Goal: Task Accomplishment & Management: Complete application form

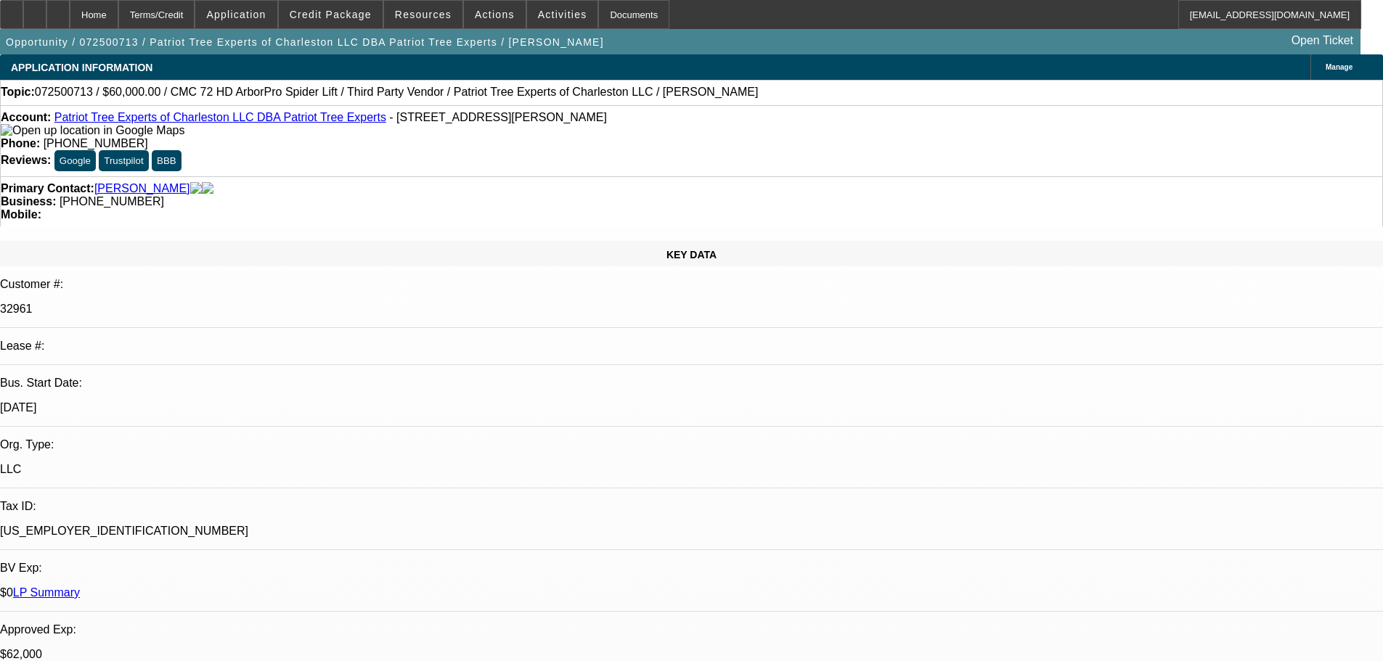
select select "0"
select select "2"
select select "0"
select select "6"
select select "0"
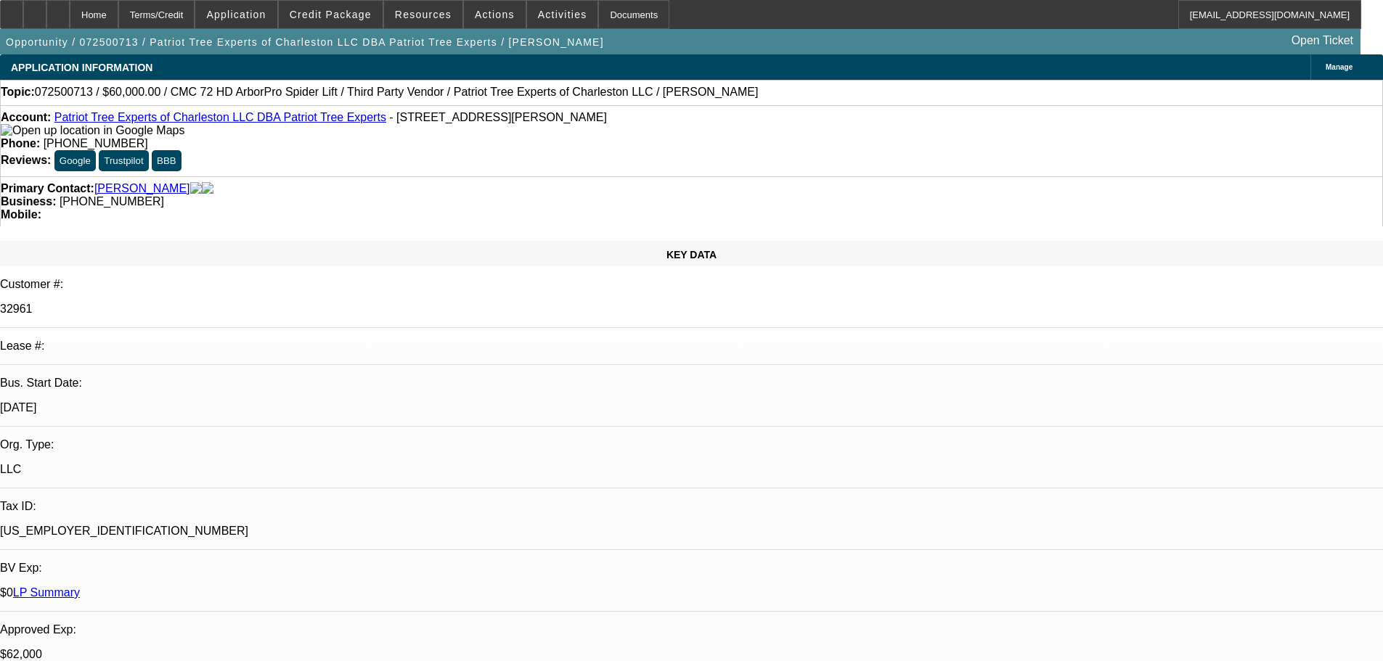
select select "2"
select select "0"
select select "6"
select select "0"
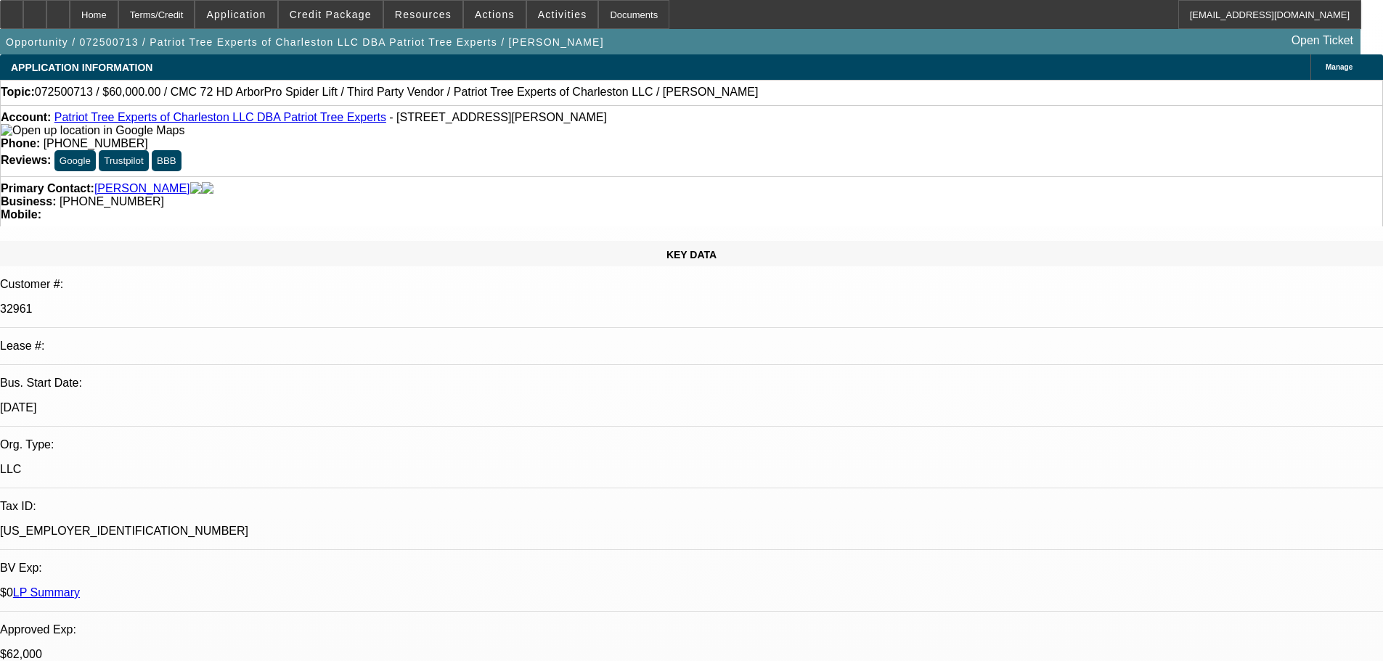
select select "0"
select select "2"
select select "0"
select select "6"
select select "0"
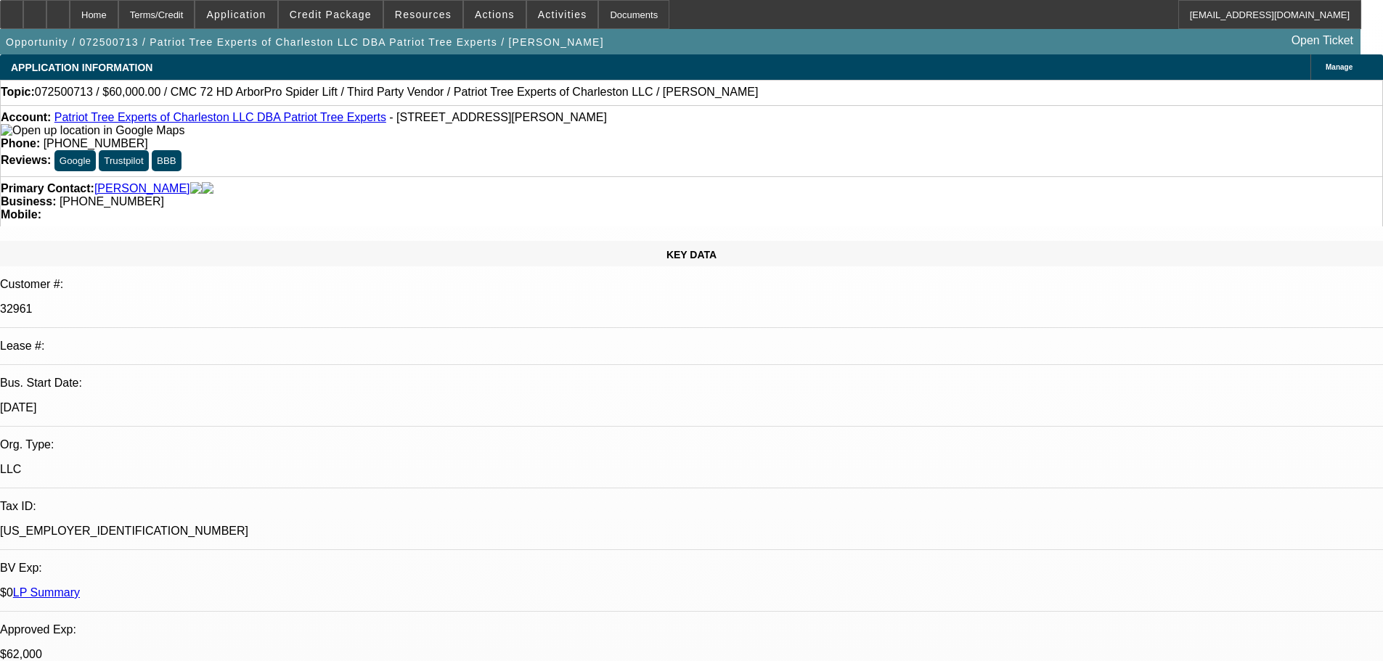
select select "2"
select select "0"
select select "6"
click at [350, 15] on span "Credit Package" at bounding box center [331, 15] width 82 height 12
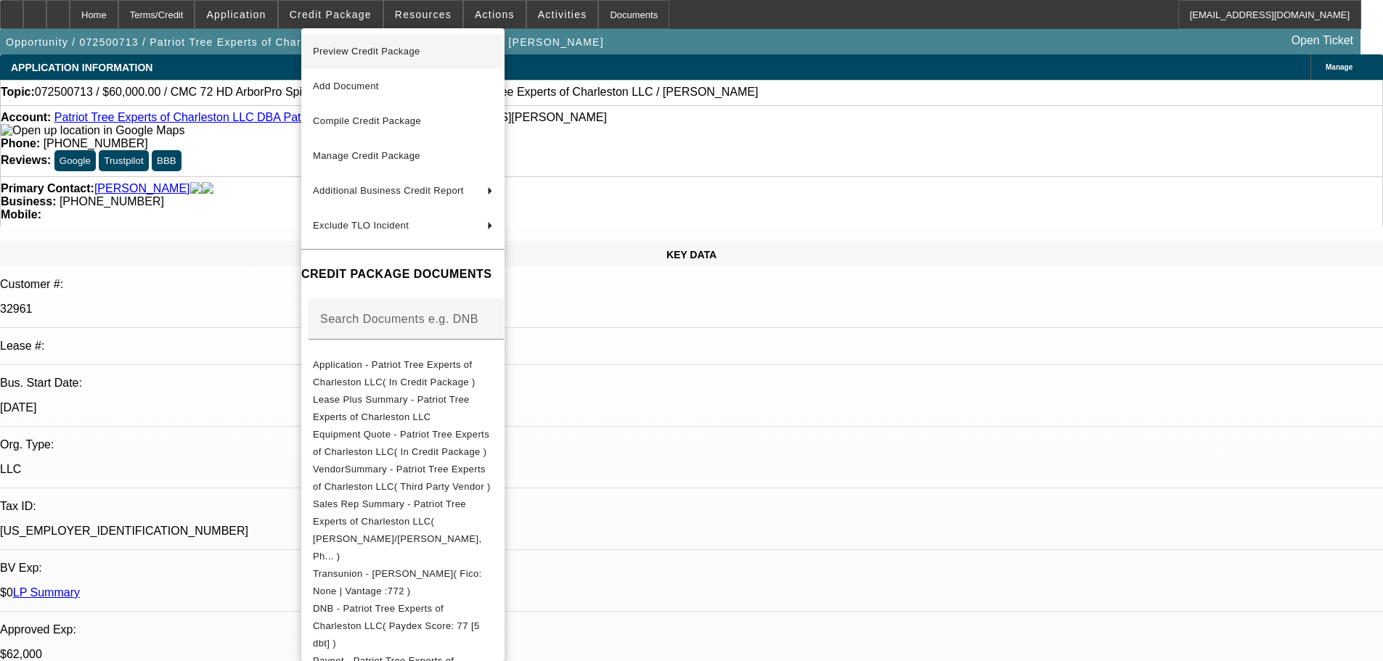
click at [358, 49] on span "Preview Credit Package" at bounding box center [366, 51] width 107 height 11
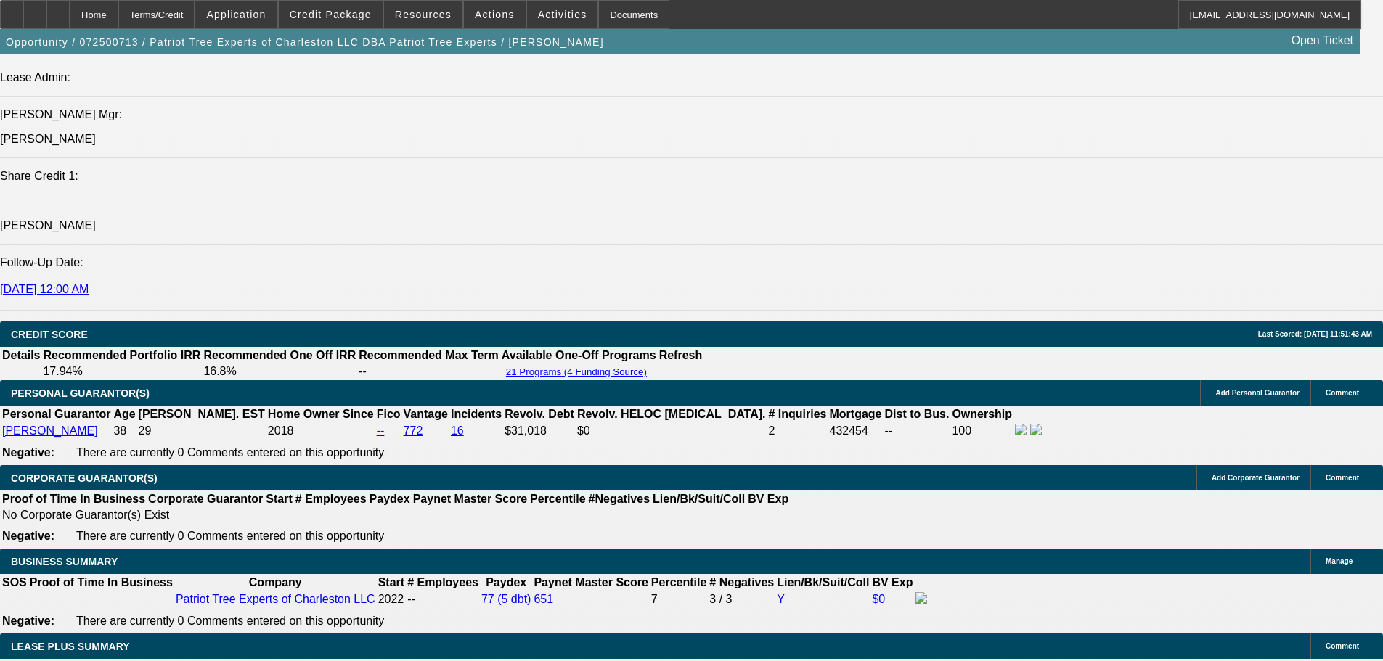
scroll to position [1864, 0]
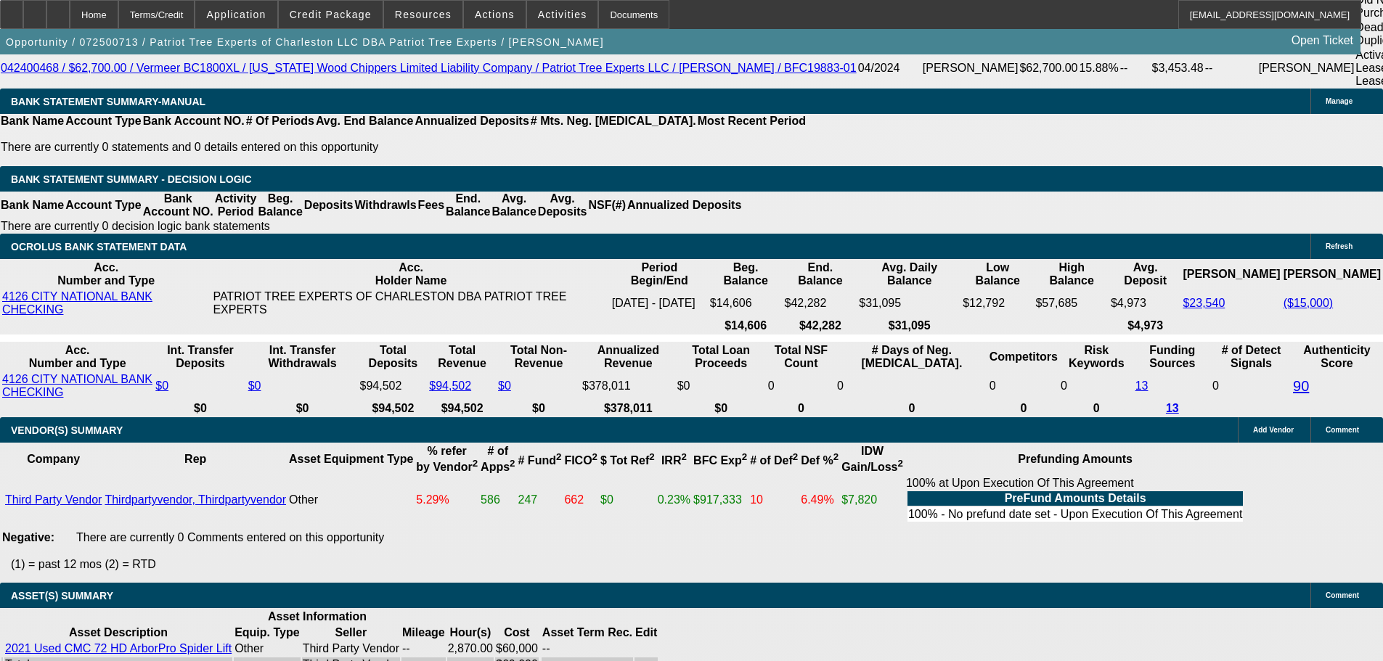
scroll to position [2880, 0]
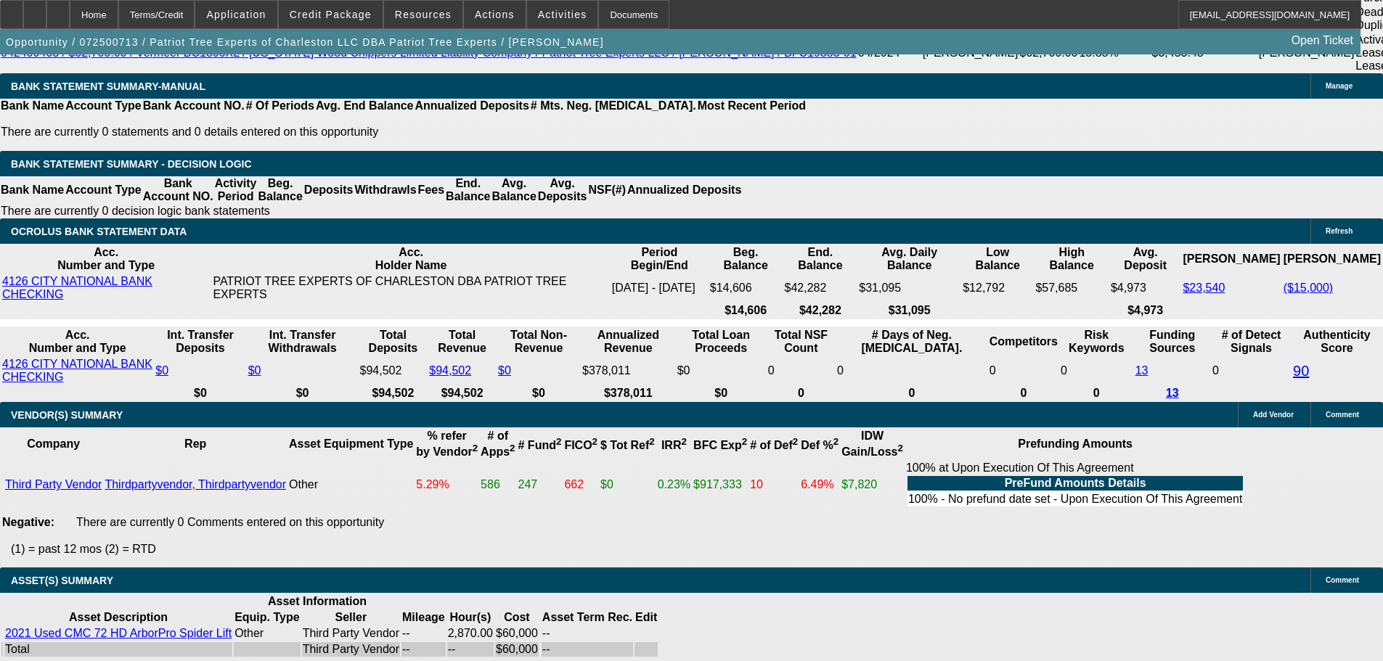
select select "4"
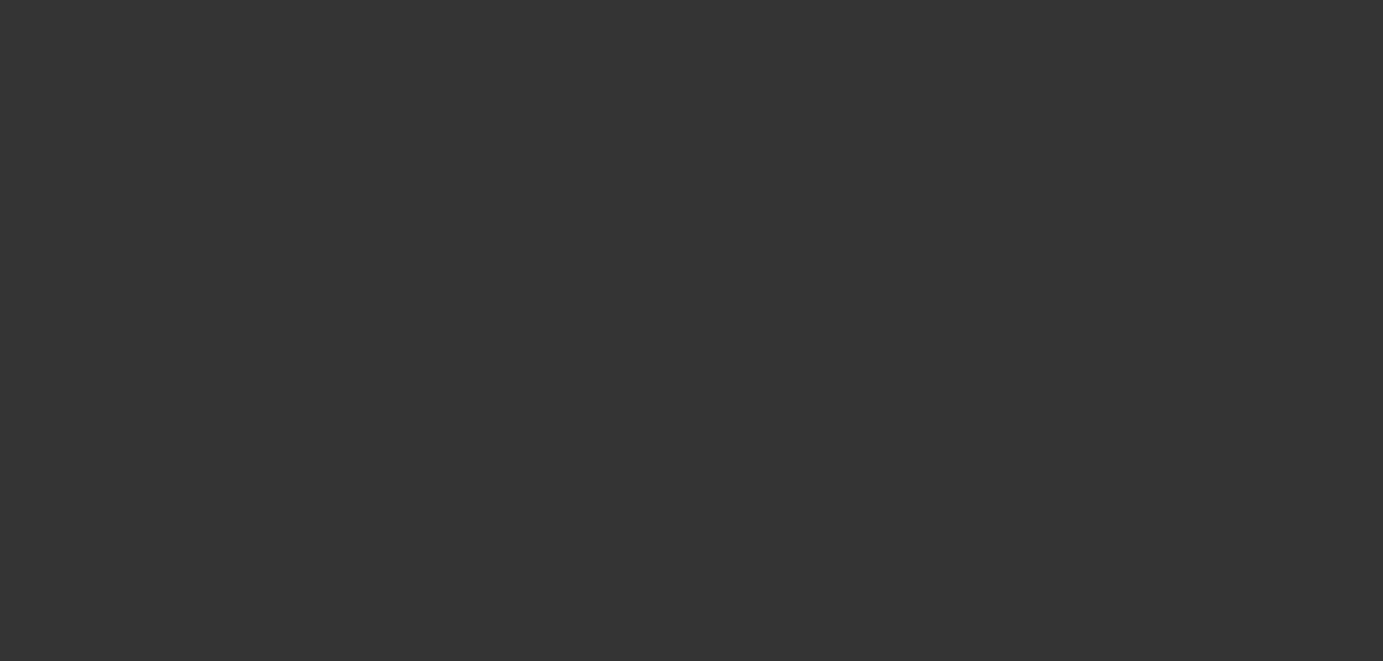
scroll to position [0, 0]
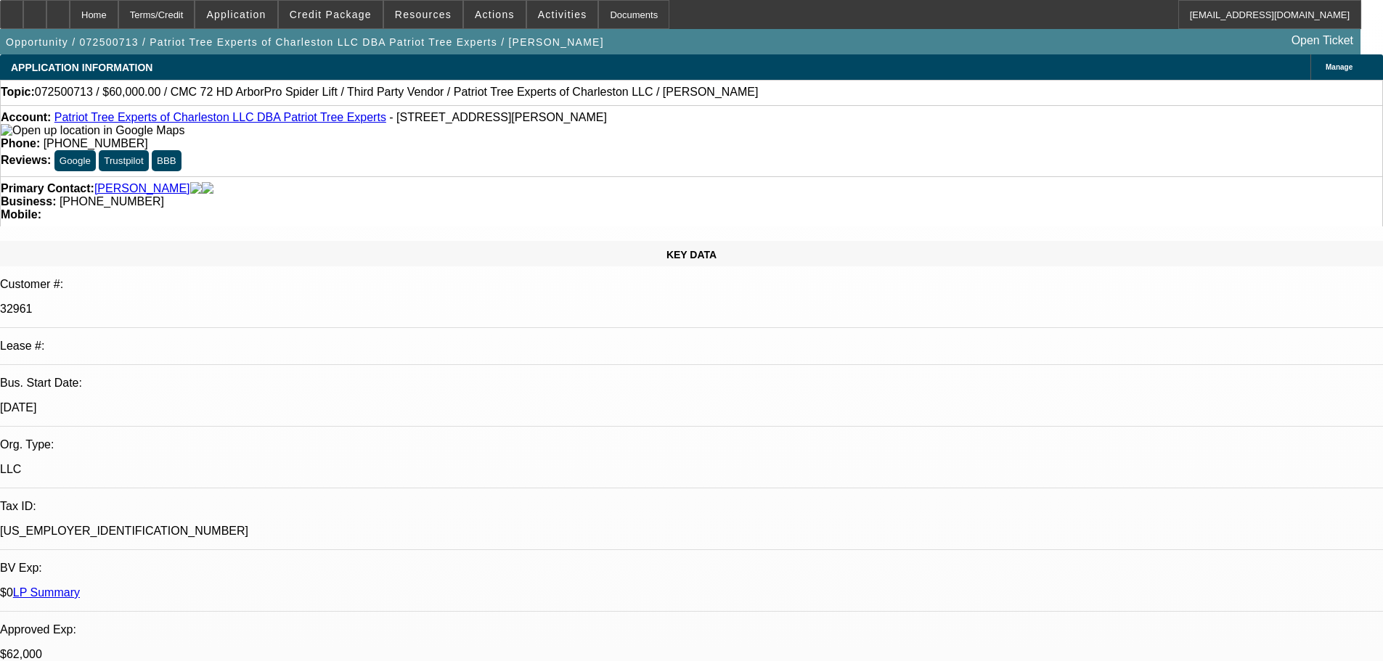
type textarea "SORRY GIVEN MY NEGATIVES AND CONCERNS NOT INTERESTED IN MATCHING AMUR HERE. TOO…"
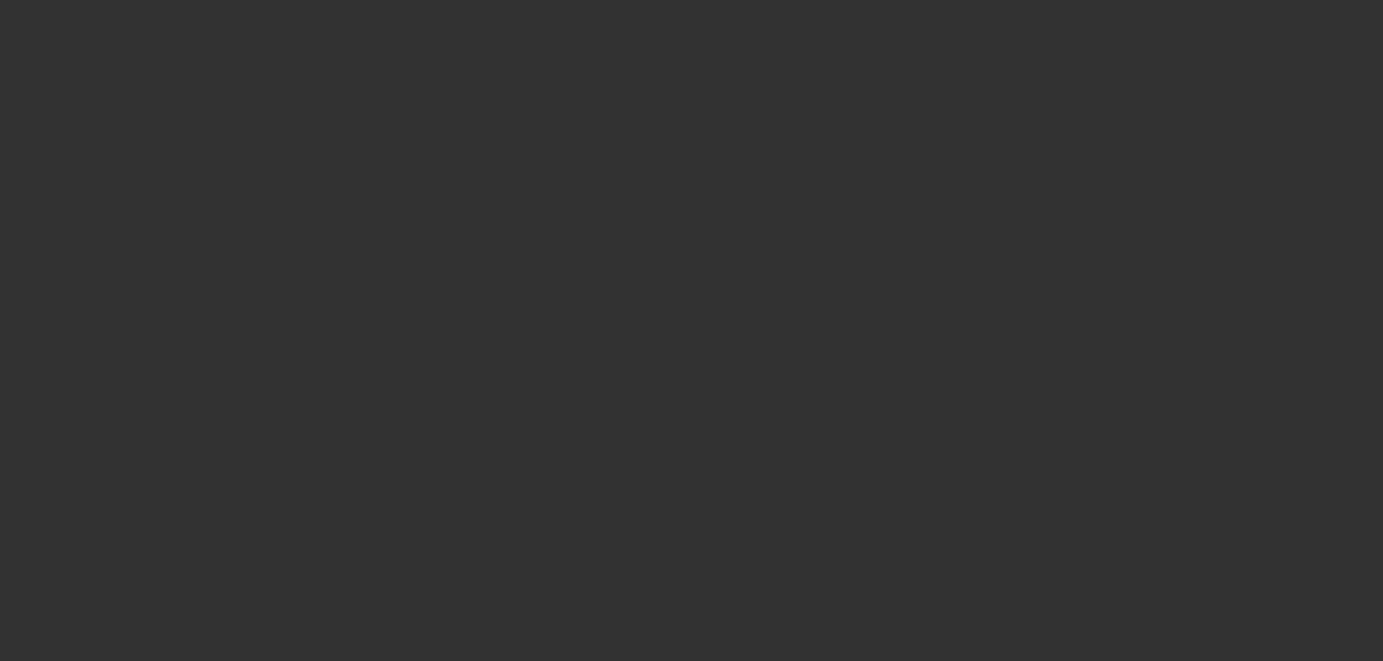
select select "0"
select select "2"
select select "0"
select select "6"
select select "0"
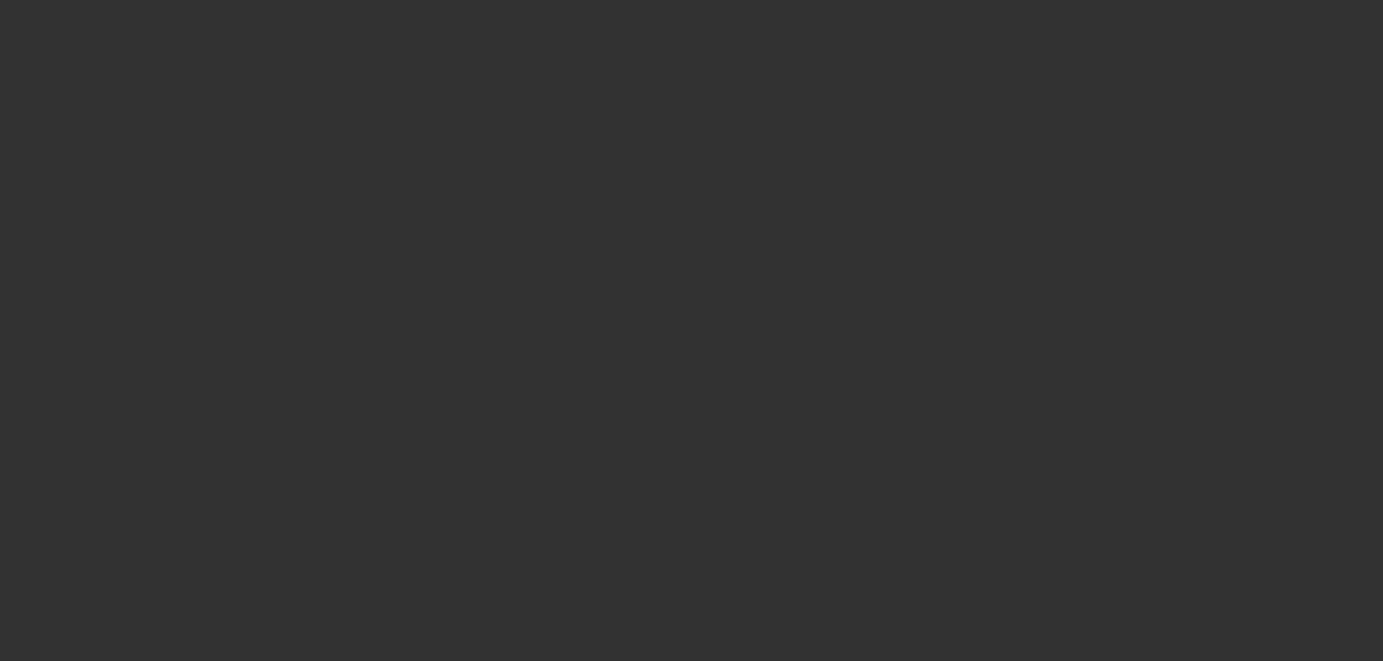
select select "2"
select select "0"
select select "6"
select select "0"
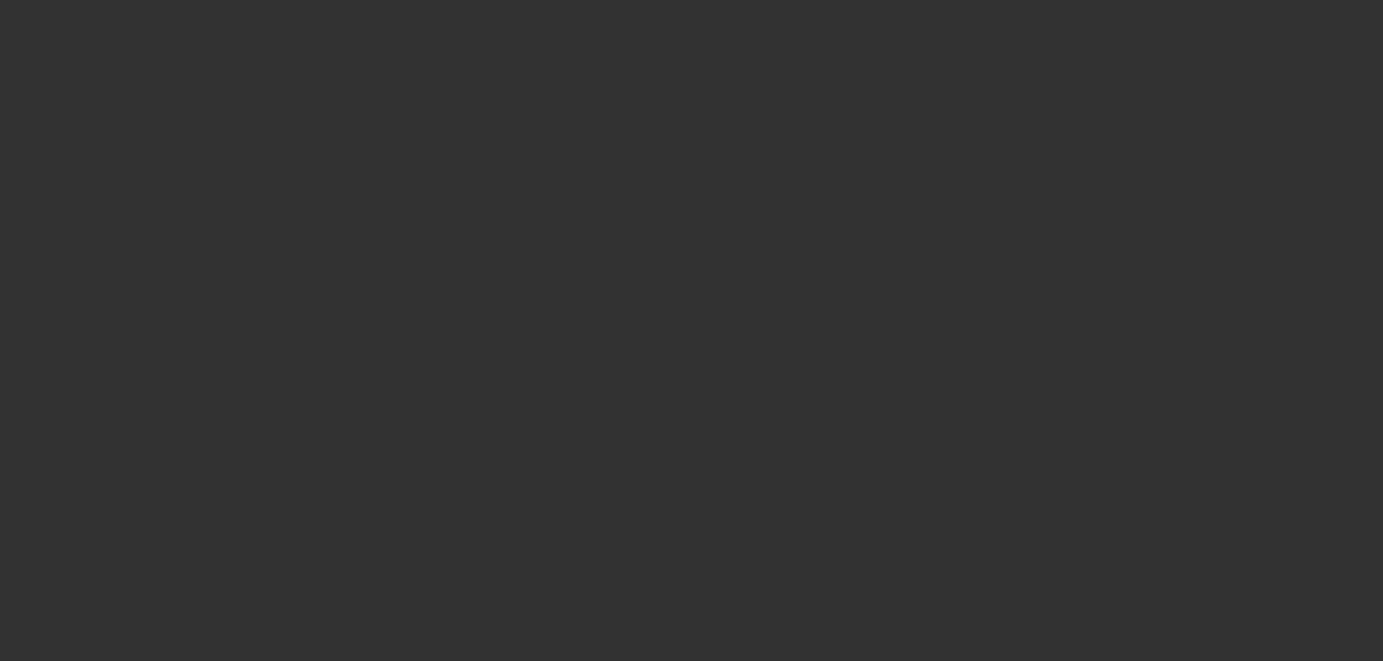
select select "0"
select select "2"
select select "0"
select select "6"
select select "0"
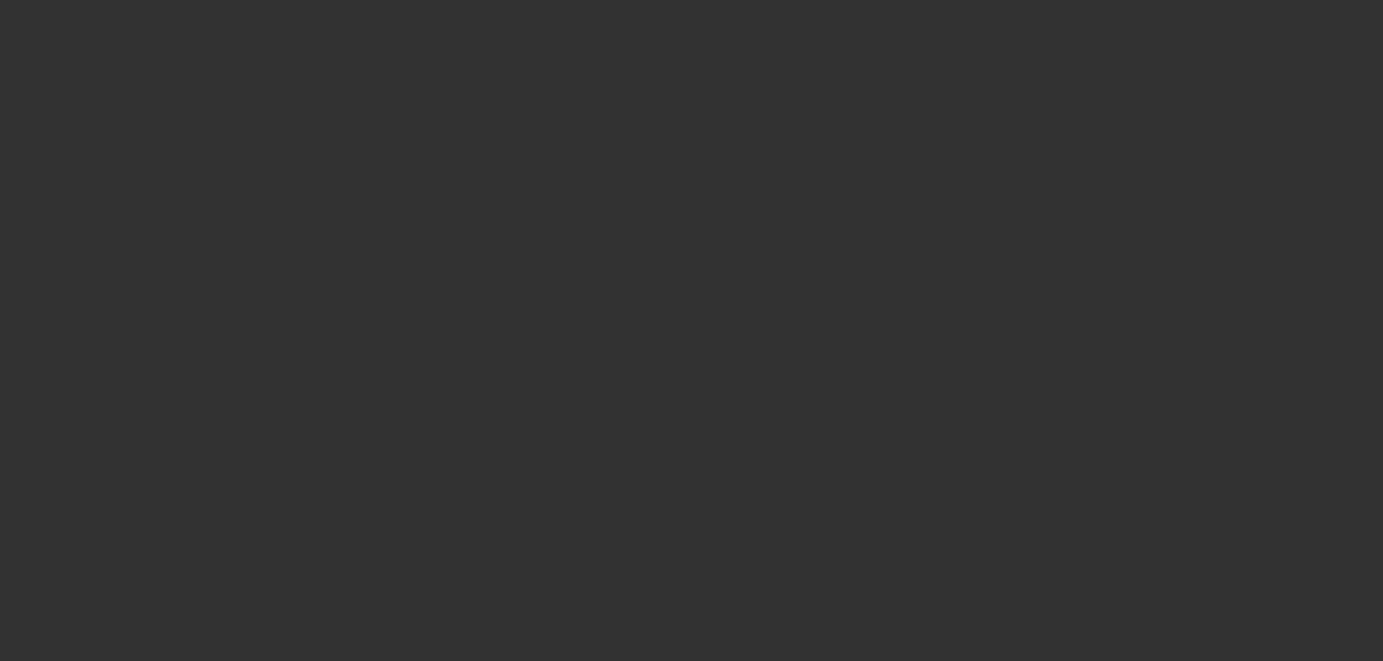
select select "2"
select select "0"
select select "6"
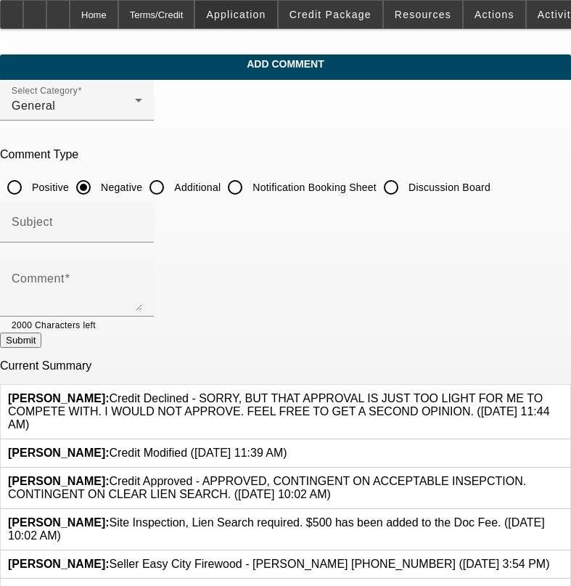
click at [195, 1] on button "Application" at bounding box center [235, 15] width 81 height 28
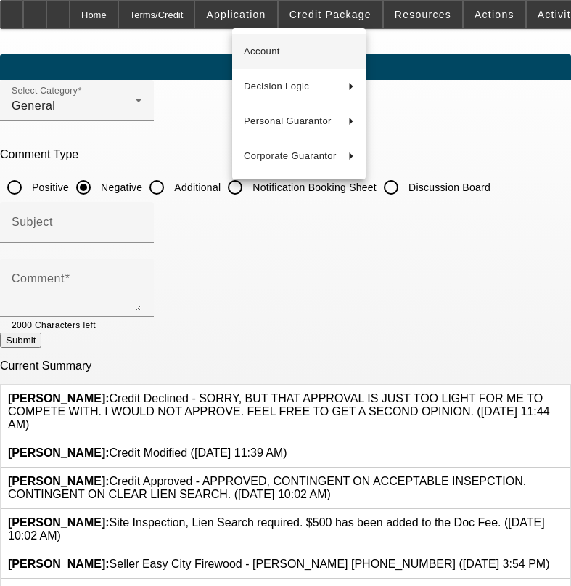
click at [232, 34] on button "Account" at bounding box center [299, 51] width 134 height 35
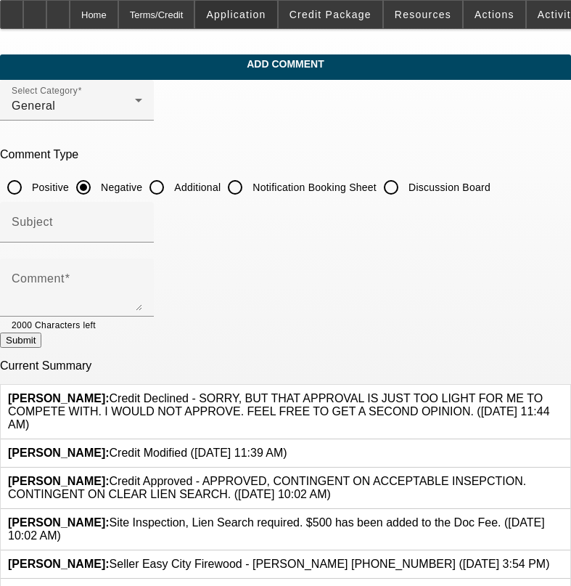
click at [195, 1] on button "Application" at bounding box center [235, 15] width 81 height 28
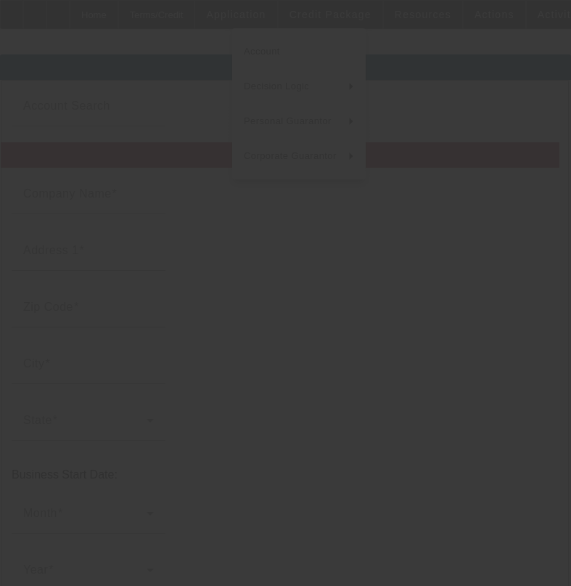
type input "Patriot Tree Experts of Charleston LLC"
type input "1586 [PERSON_NAME]"
type input "25314"
type input "[GEOGRAPHIC_DATA]"
type input "[PHONE_NUMBER]"
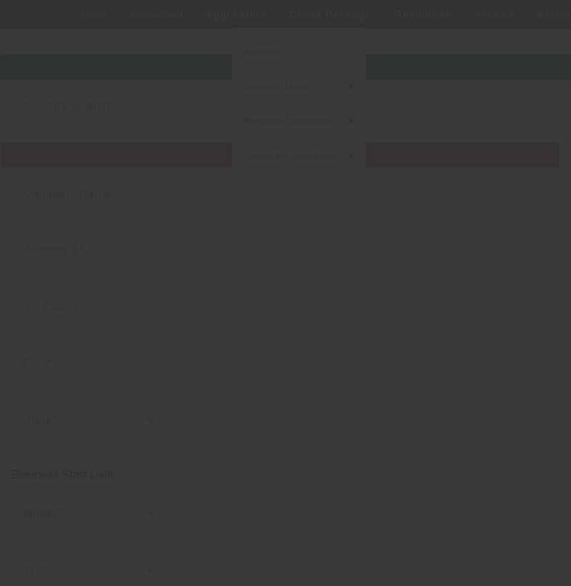
type input "Patriot Tree Experts"
type input "[PERSON_NAME][EMAIL_ADDRESS][PERSON_NAME][DOMAIN_NAME]"
type input "Kanawha"
type input "[US_EMPLOYER_IDENTIFICATION_NUMBER]"
type input "[URL][DOMAIN_NAME]"
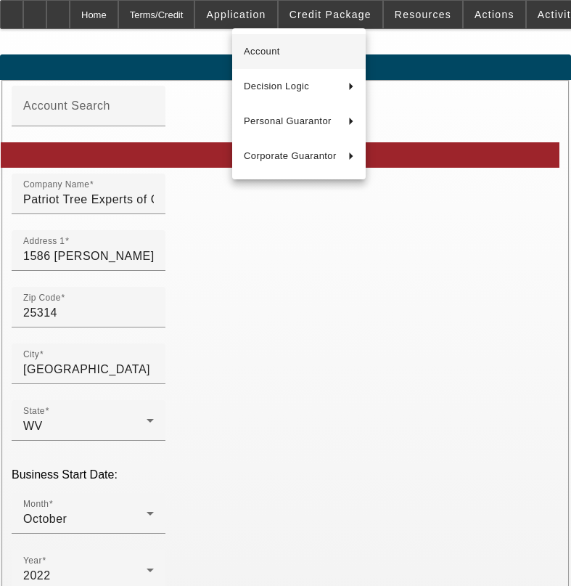
type input "[DATE]"
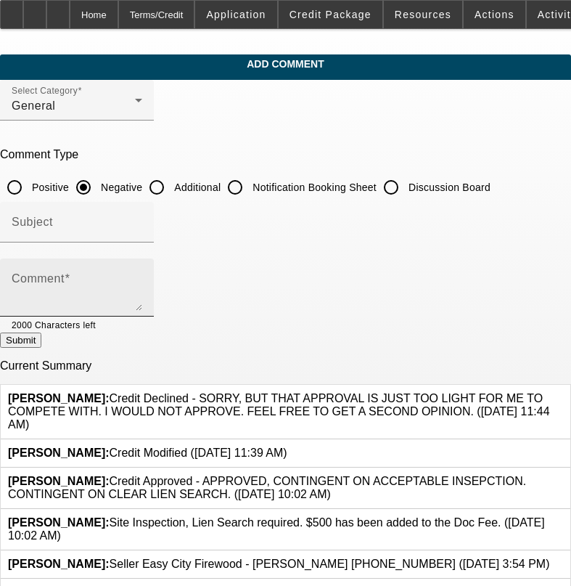
click at [65, 273] on mat-label "Comment" at bounding box center [38, 278] width 53 height 12
click at [86, 276] on textarea "Comment" at bounding box center [77, 293] width 131 height 35
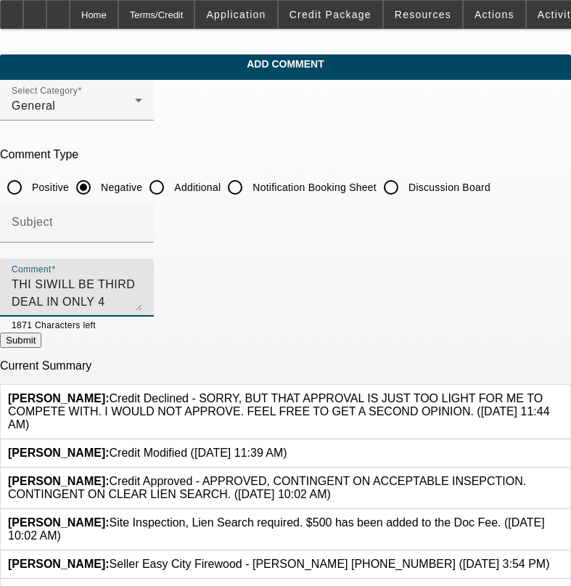
click at [142, 282] on textarea "THI SIWILL BE THIRD DEAL IN ONLY 4 MONTHS SO TOO MUCH TOO FAST FOR MY LIKING AS…" at bounding box center [77, 293] width 131 height 35
click at [142, 300] on textarea "THI SIWILL BE THIRD DEAL IN ONLY 4 MONTHS AND LAST JUST COMMENED WITH NO PMTS M…" at bounding box center [77, 293] width 131 height 35
click at [142, 301] on textarea "THI SIWILL BE THIRD DEAL IN ONLY 4 MONTHS AND LAST JUST COMMENED WITH NO PMTS M…" at bounding box center [77, 293] width 131 height 35
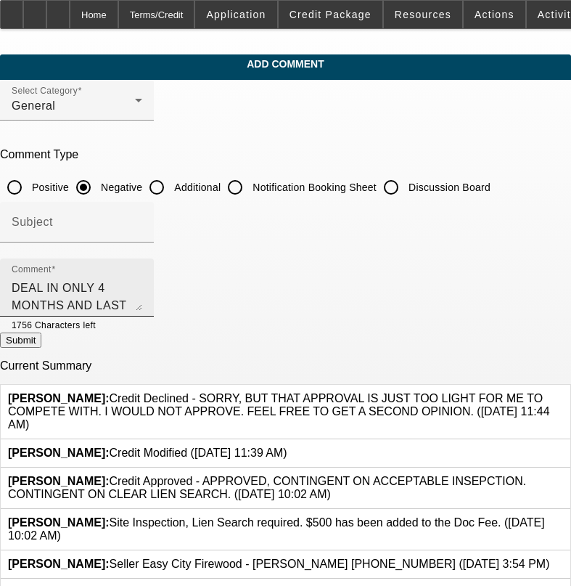
click at [96, 303] on textarea "THI SIWILL BE THIRD DEAL IN ONLY 4 MONTHS AND LAST JUST COMMENED WITH NO PMTS M…" at bounding box center [77, 293] width 131 height 35
type textarea "THI SIWILL BE THIRD DEAL IN ONLY 4 MONTHS AND LAST JUST COMMENED WITH NO PMTS M…"
click at [41, 343] on button "Submit" at bounding box center [20, 339] width 41 height 15
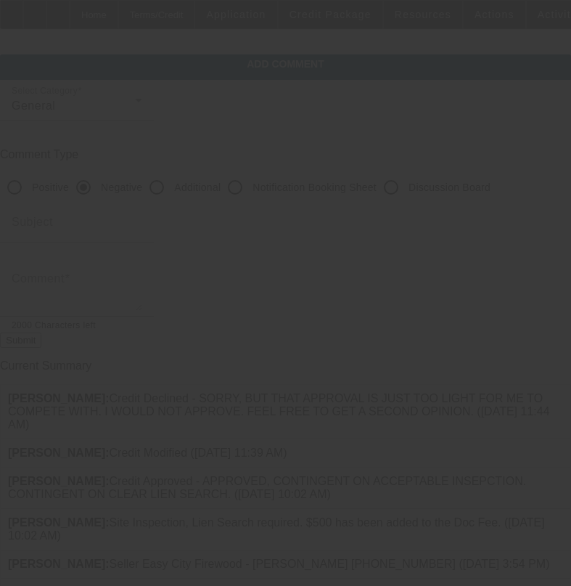
scroll to position [0, 0]
